Goal: Navigation & Orientation: Find specific page/section

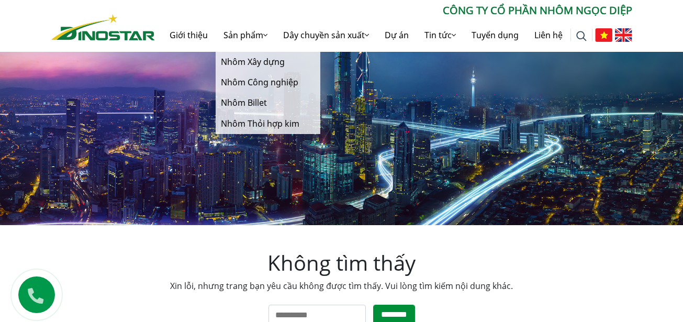
click at [258, 36] on link "Sản phẩm" at bounding box center [245, 34] width 60 height 33
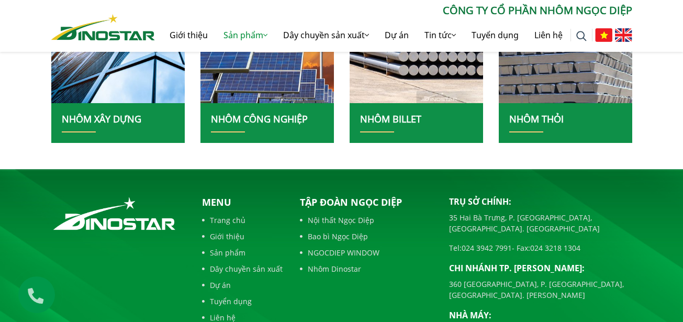
scroll to position [366, 0]
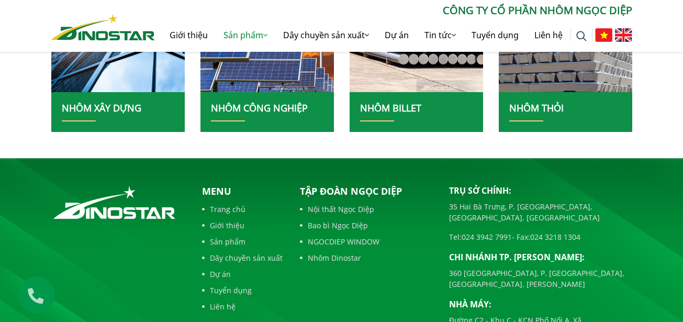
click at [117, 108] on link "Nhôm xây dựng" at bounding box center [101, 107] width 79 height 13
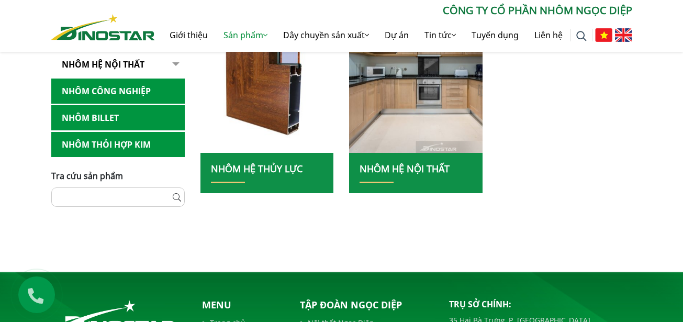
scroll to position [628, 0]
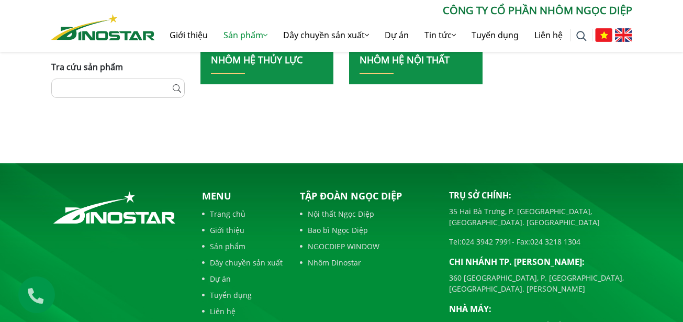
click at [223, 298] on link "Tuyển dụng" at bounding box center [242, 294] width 81 height 11
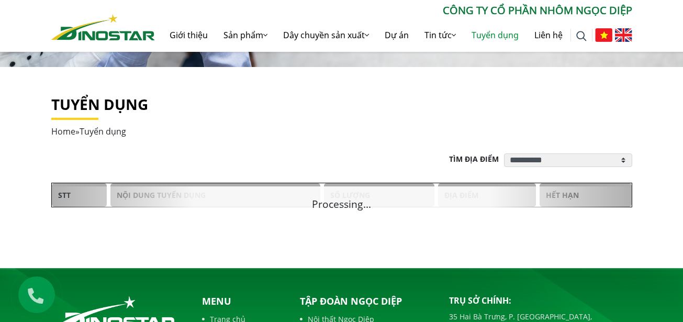
scroll to position [261, 0]
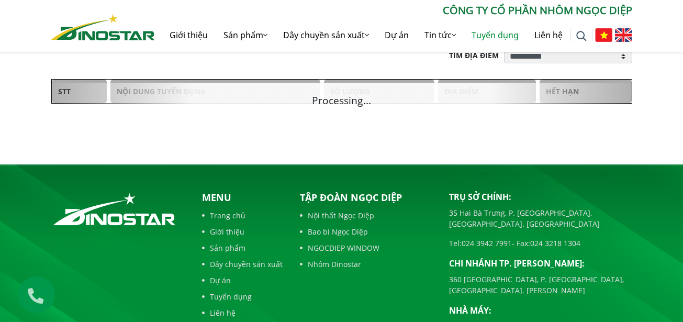
click at [349, 103] on div "Processing... STT Nội dung tuyển dụng Số lượng Địa điểm Hết hạn" at bounding box center [341, 91] width 581 height 25
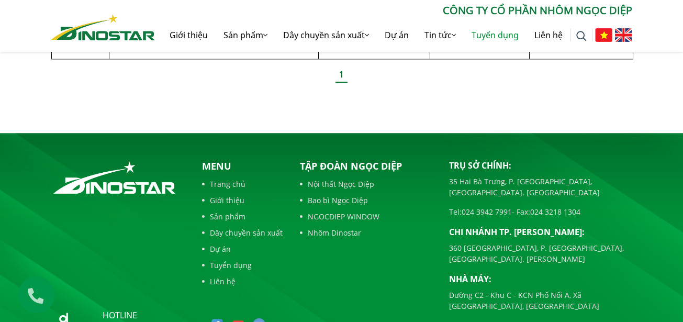
scroll to position [418, 0]
